Goal: Find specific page/section: Find specific page/section

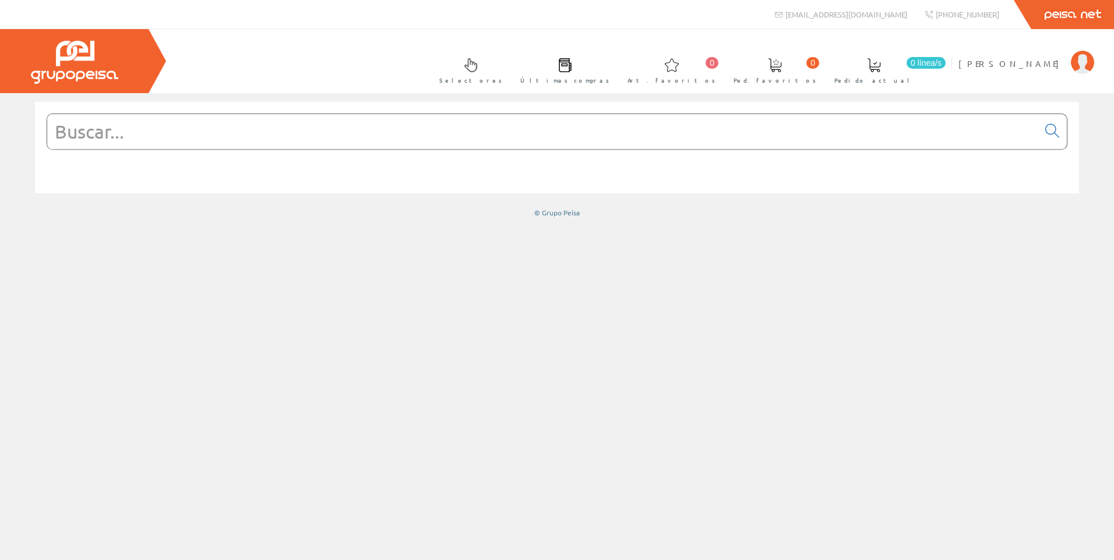
click at [478, 66] on span at bounding box center [471, 65] width 14 height 14
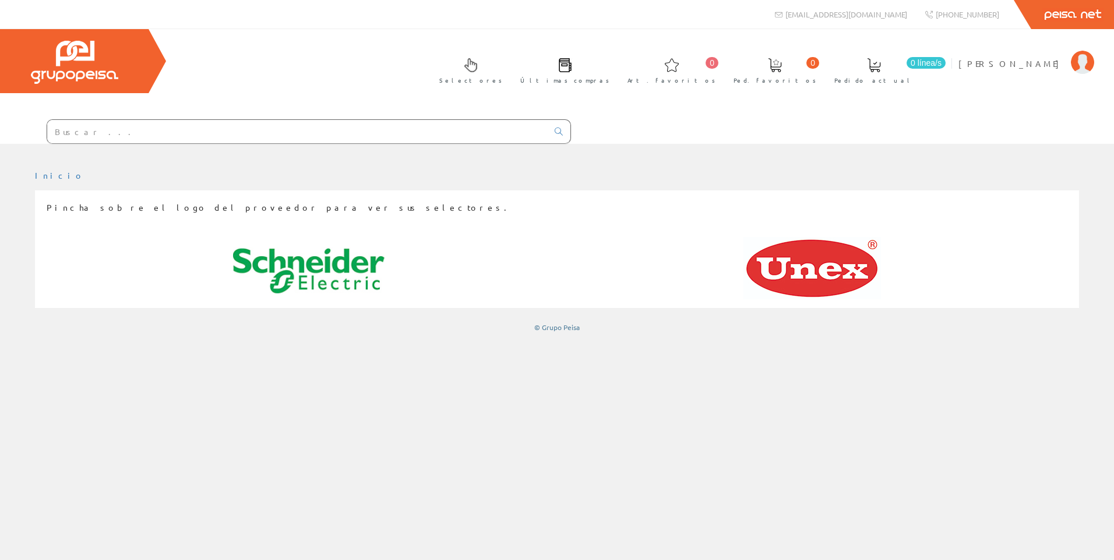
click at [301, 250] on img at bounding box center [308, 271] width 151 height 69
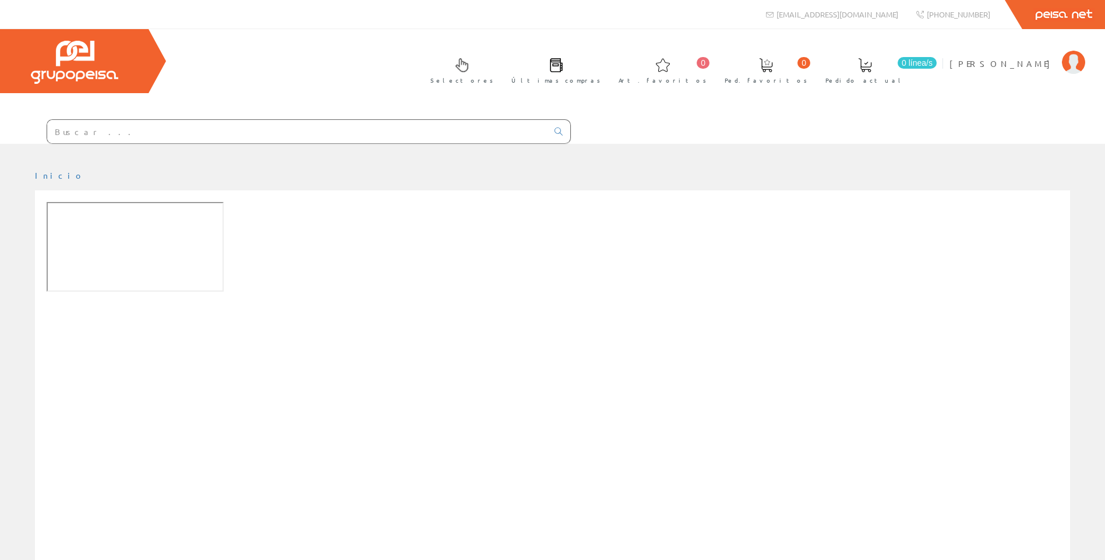
click at [144, 132] on input "text" at bounding box center [297, 131] width 500 height 23
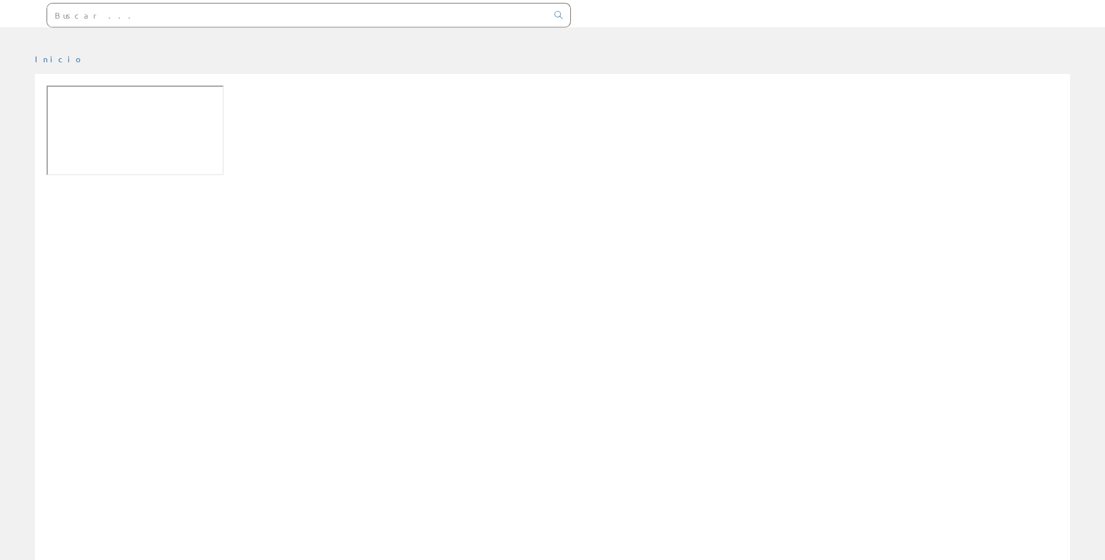
scroll to position [175, 0]
